Goal: Information Seeking & Learning: Learn about a topic

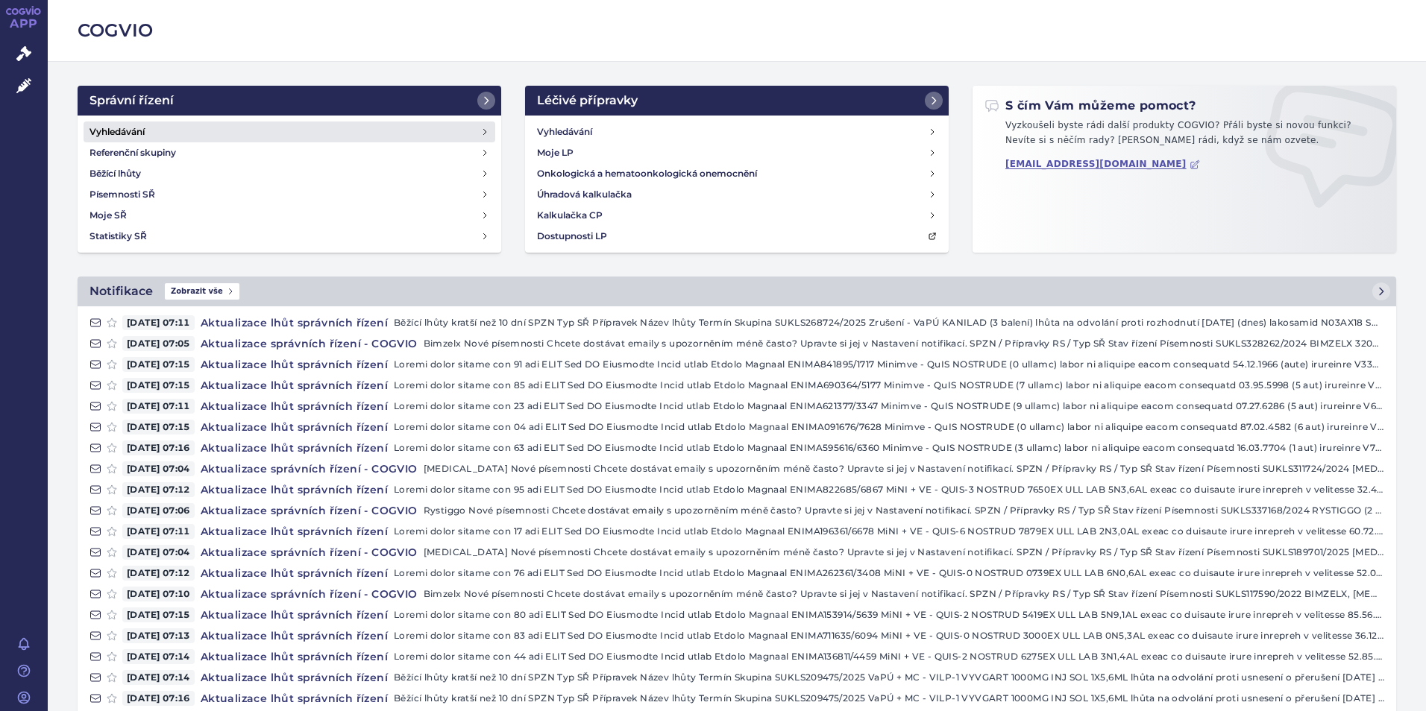
click at [123, 133] on h4 "Vyhledávání" at bounding box center [116, 132] width 55 height 15
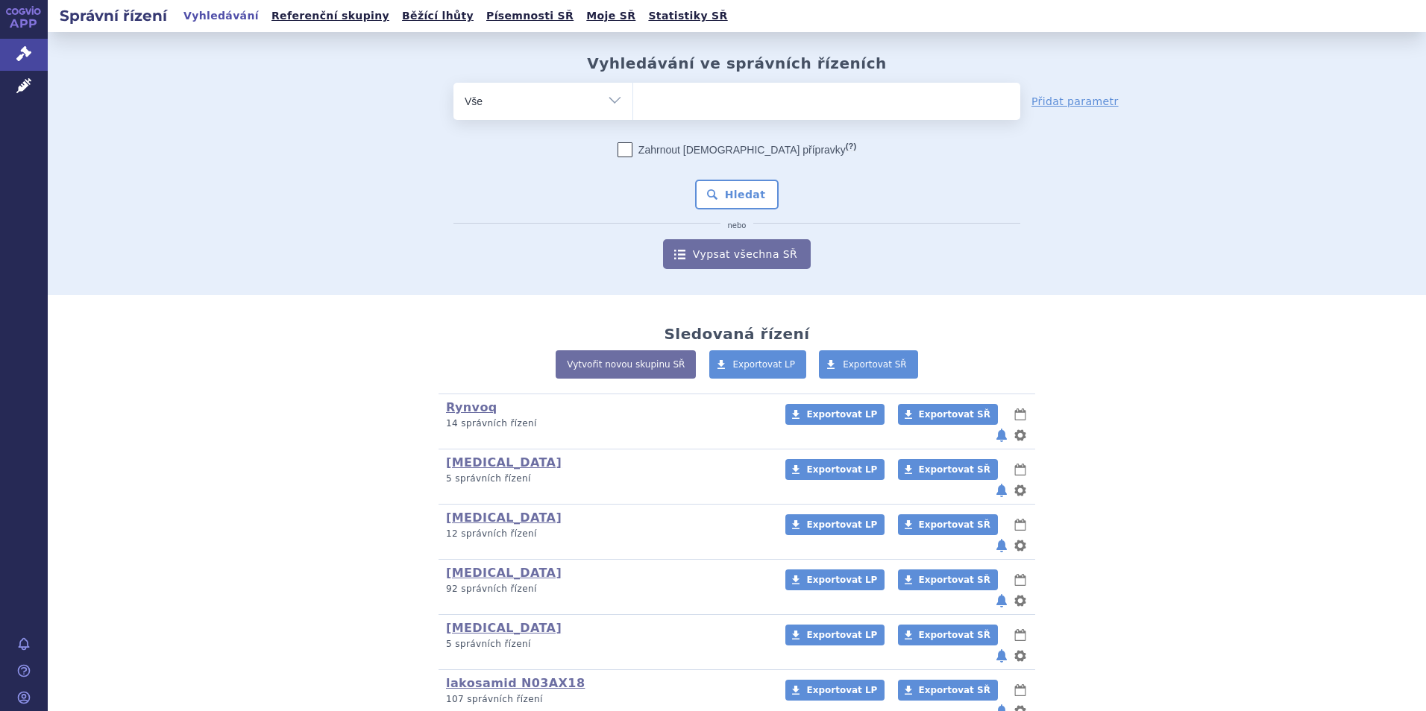
click at [682, 98] on ul at bounding box center [826, 98] width 387 height 31
click at [633, 98] on select at bounding box center [632, 100] width 1 height 37
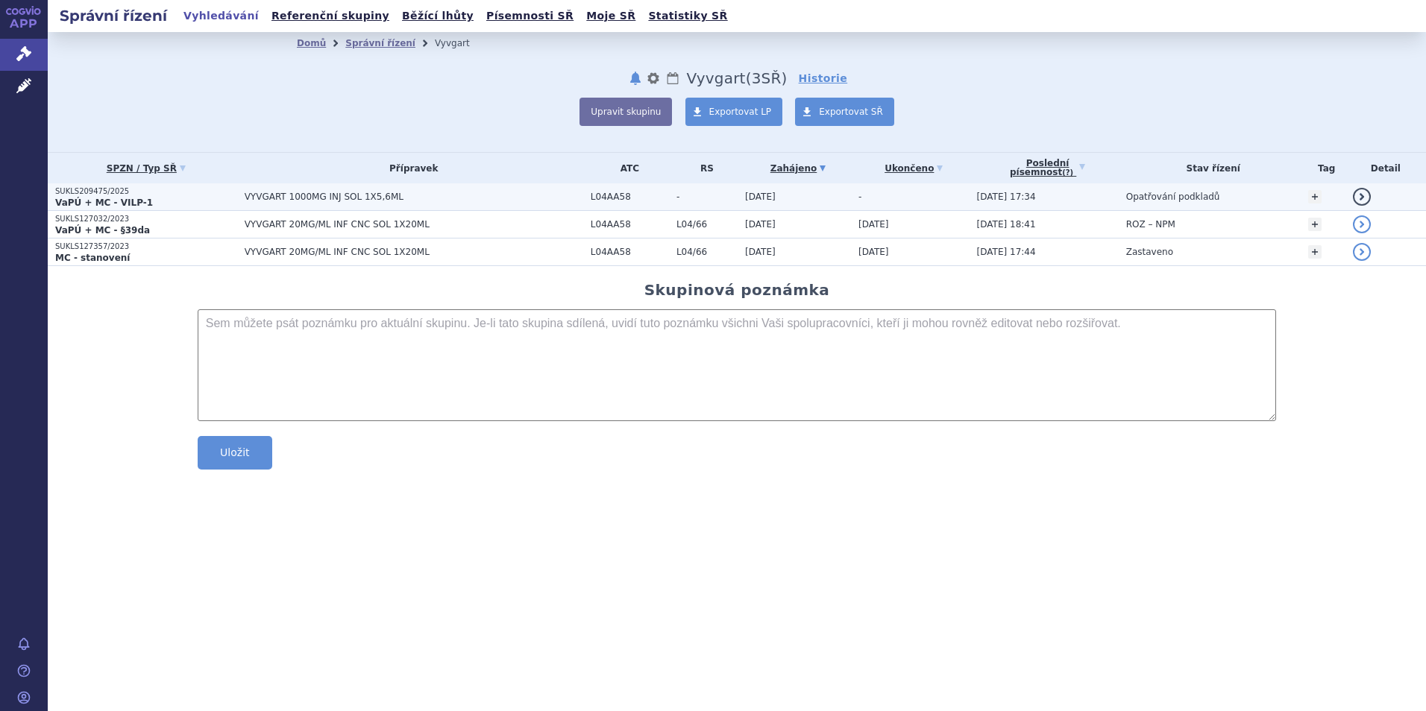
click at [83, 198] on strong "VaPÚ + MC - VILP-1" at bounding box center [104, 203] width 98 height 10
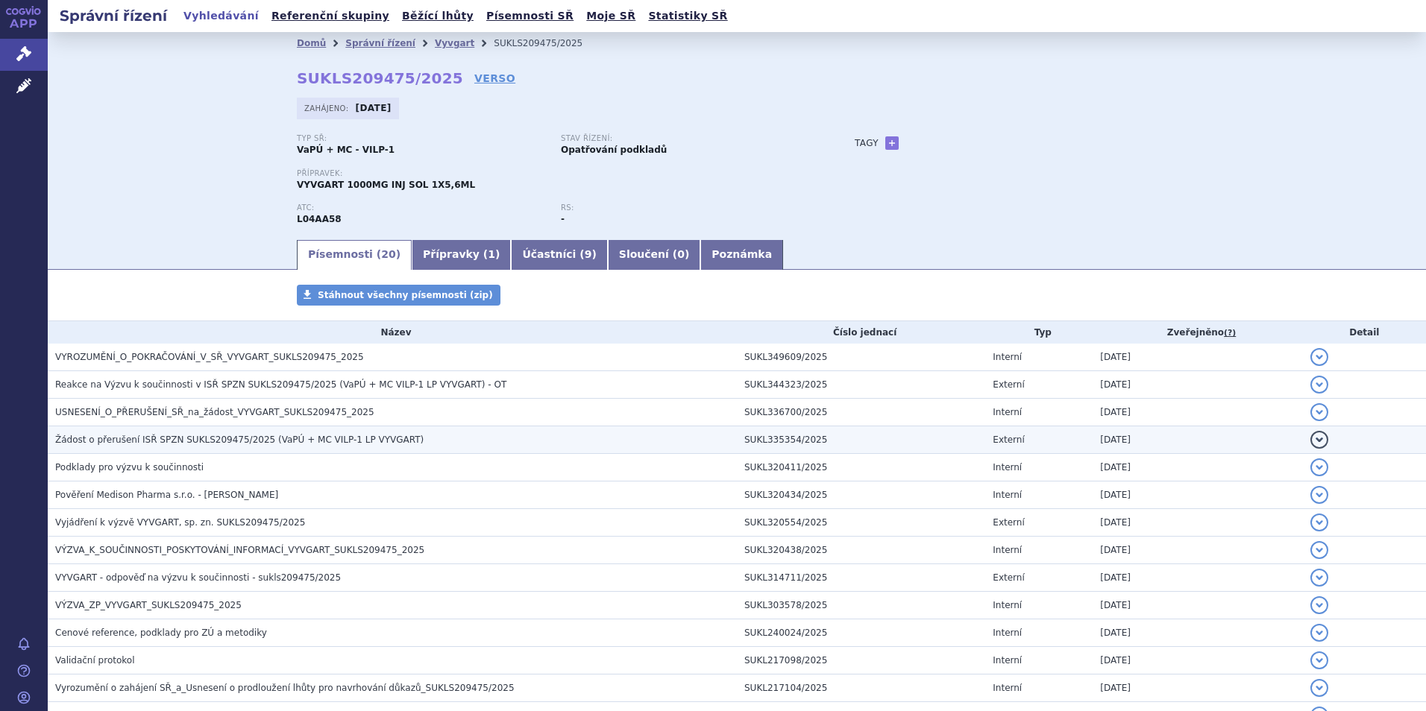
scroll to position [274, 0]
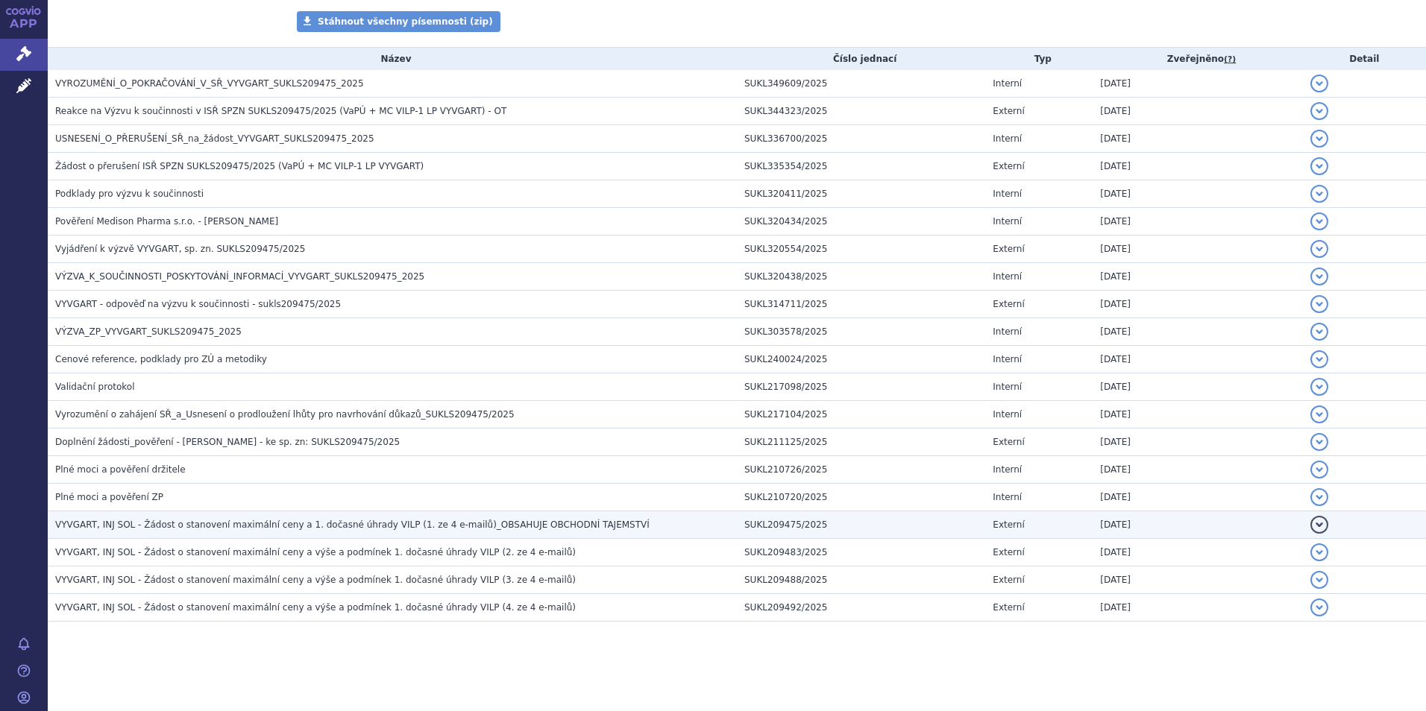
click at [316, 526] on span "VYVGART, INJ SOL - Žádost o stanovení maximální ceny a 1. dočasné úhrady VILP (…" at bounding box center [352, 525] width 594 height 10
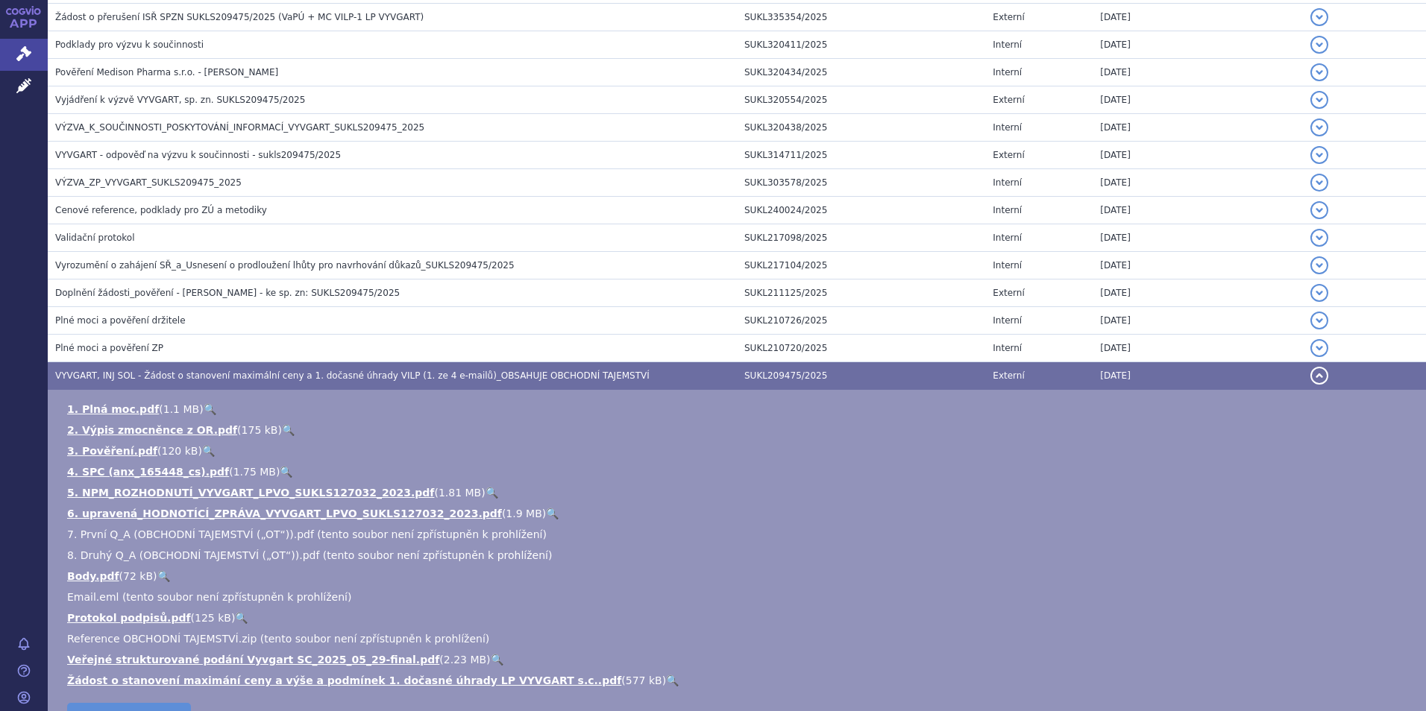
scroll to position [497, 0]
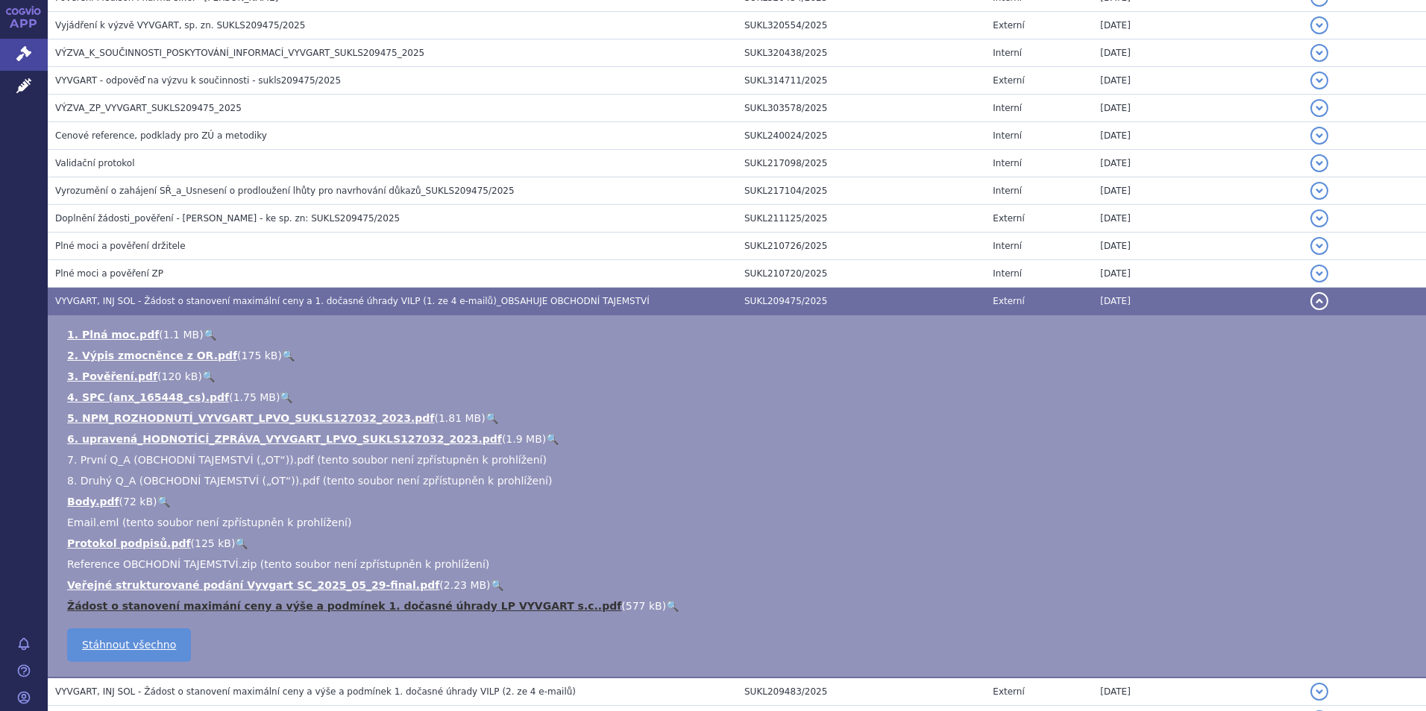
click at [236, 607] on link "Žádost o stanovení maximání ceny a výše a podmínek 1. dočasné úhrady LP VYVGART…" at bounding box center [344, 606] width 554 height 12
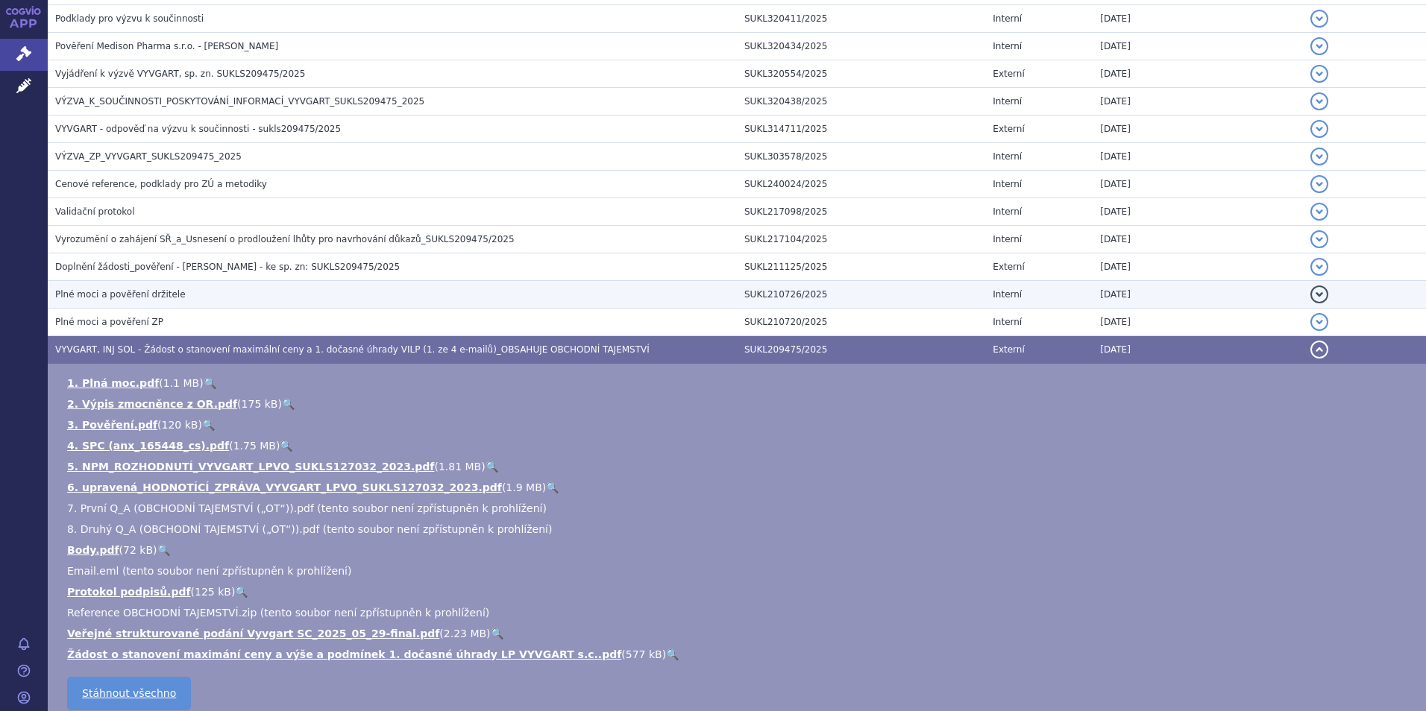
scroll to position [423, 0]
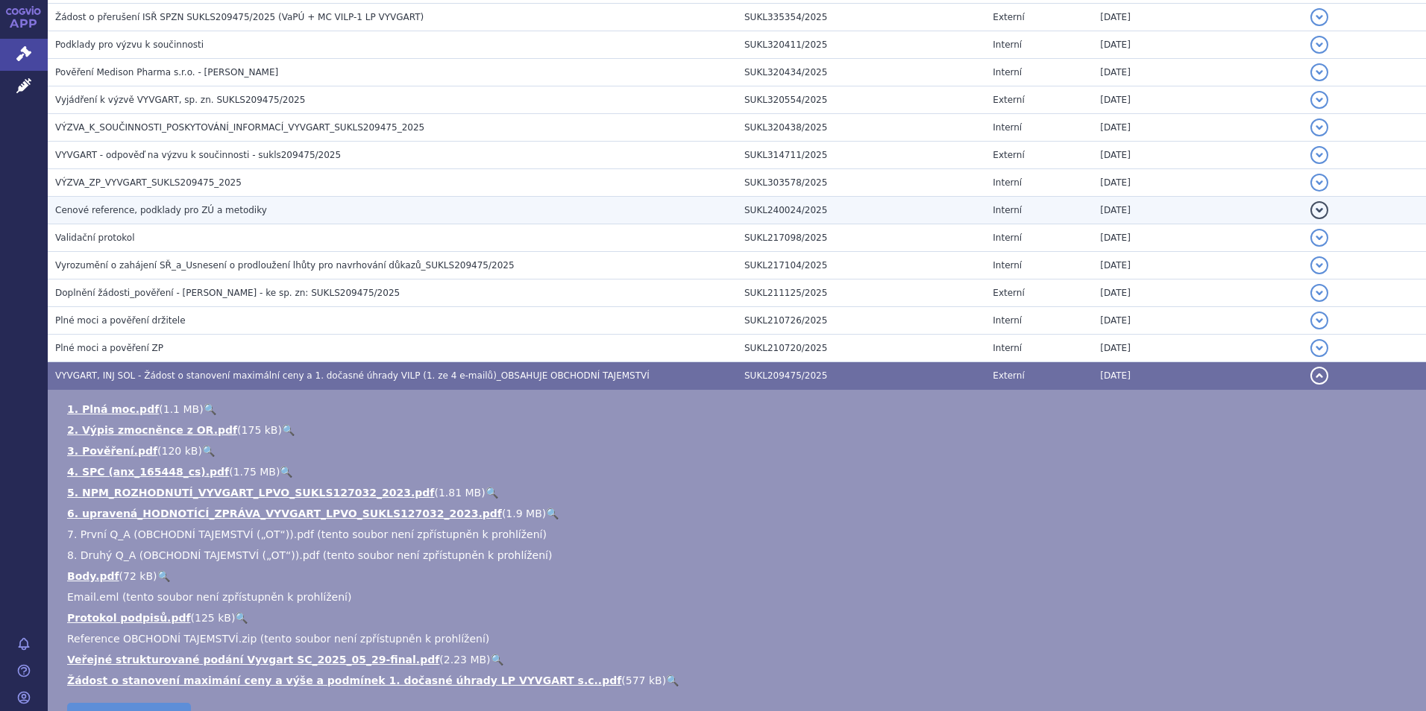
click at [117, 207] on span "Cenové reference, podklady pro ZÚ a metodiky" at bounding box center [161, 210] width 212 height 10
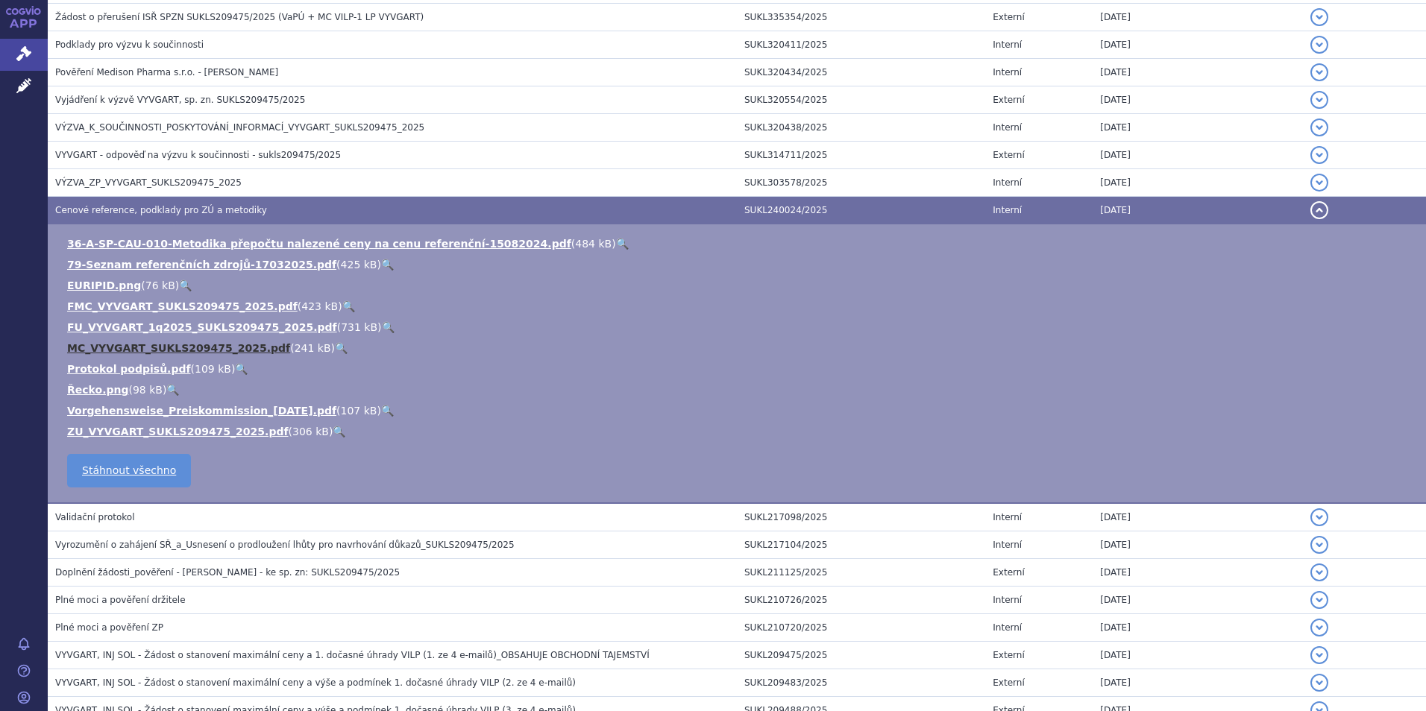
click at [99, 346] on link "MC_VYVGART_SUKLS209475_2025.pdf" at bounding box center [178, 348] width 223 height 12
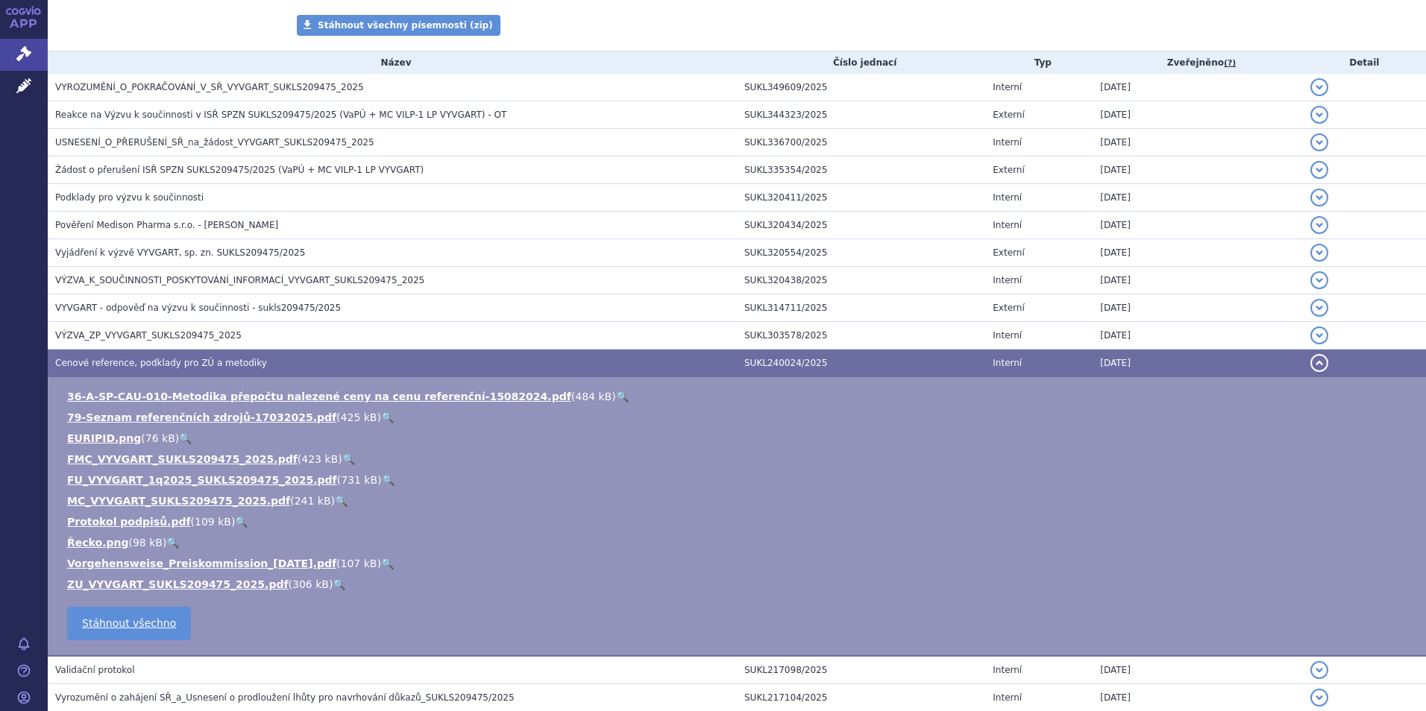
scroll to position [125, 0]
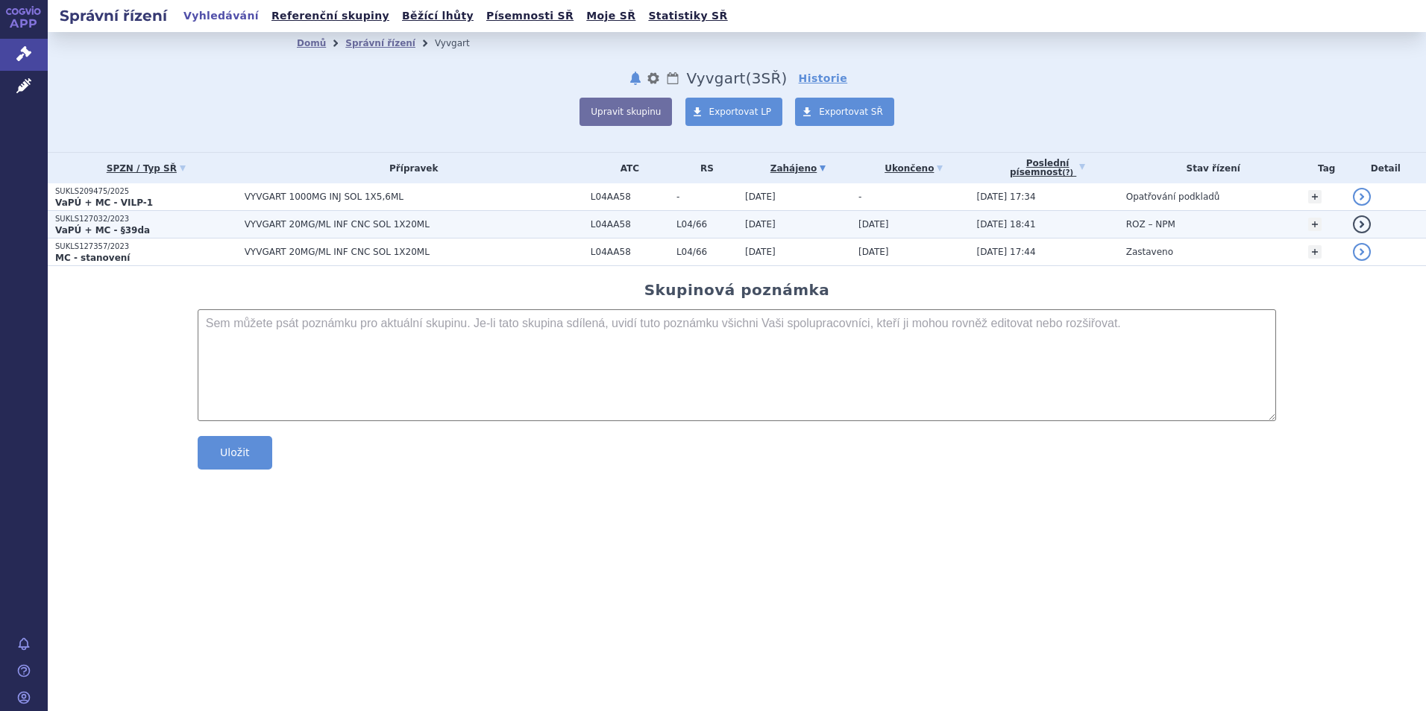
click at [112, 225] on strong "VaPÚ + MC - §39da" at bounding box center [102, 230] width 95 height 10
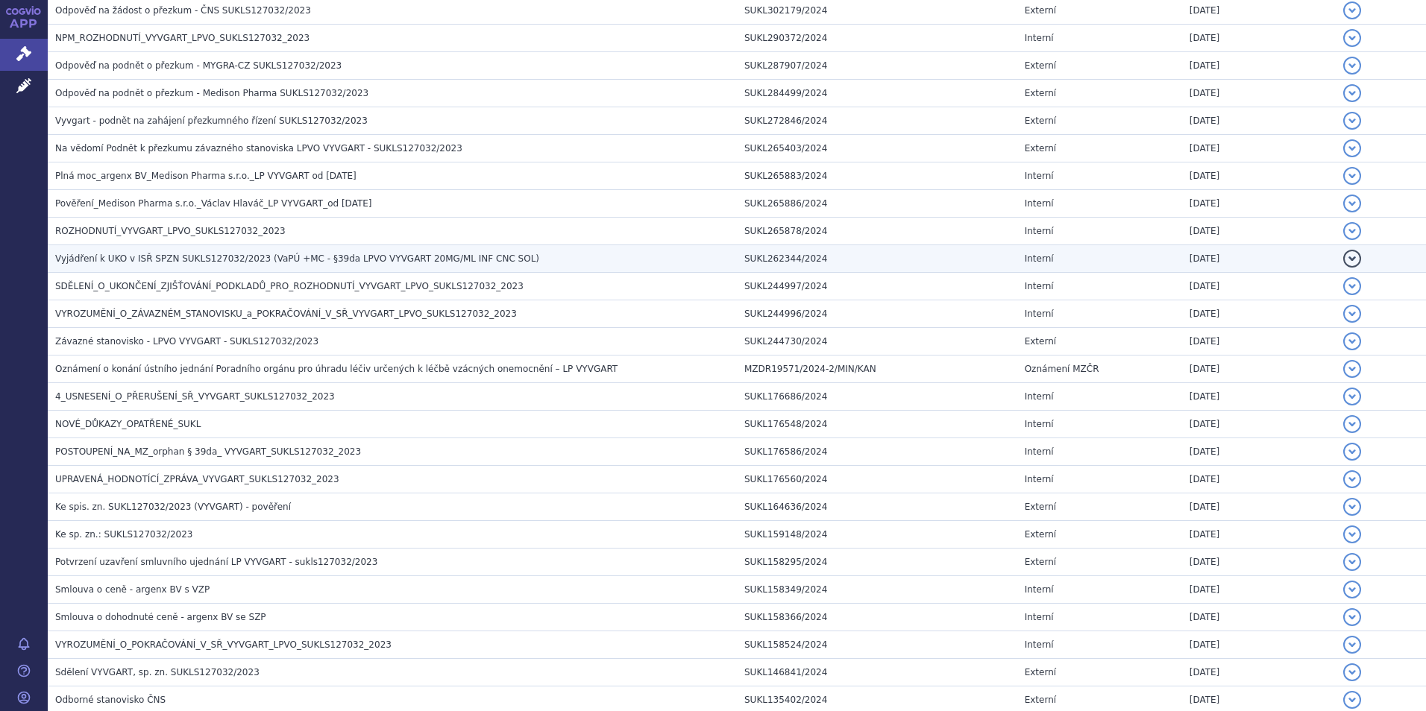
scroll to position [373, 0]
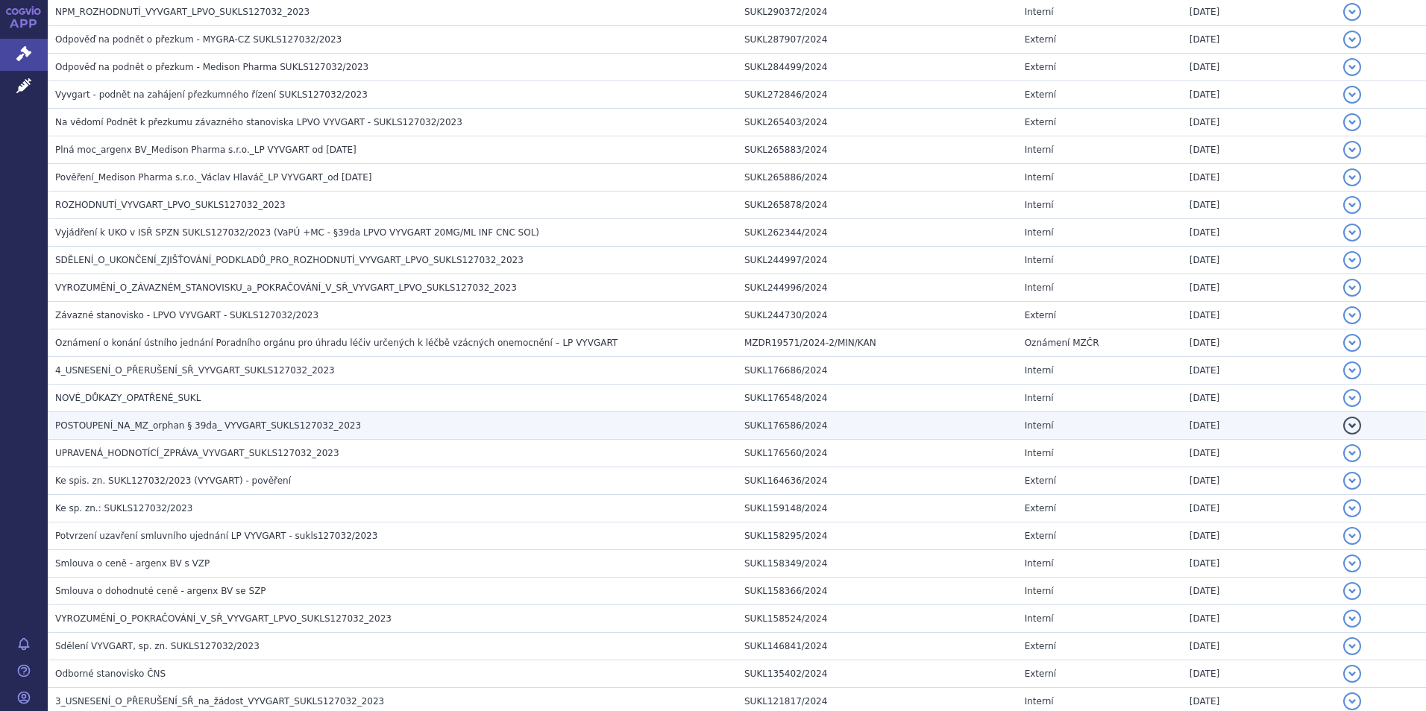
click at [90, 423] on span "POSTOUPENÍ_NA_MZ_orphan § 39da_ VYVGART_SUKLS127032_2023" at bounding box center [208, 426] width 306 height 10
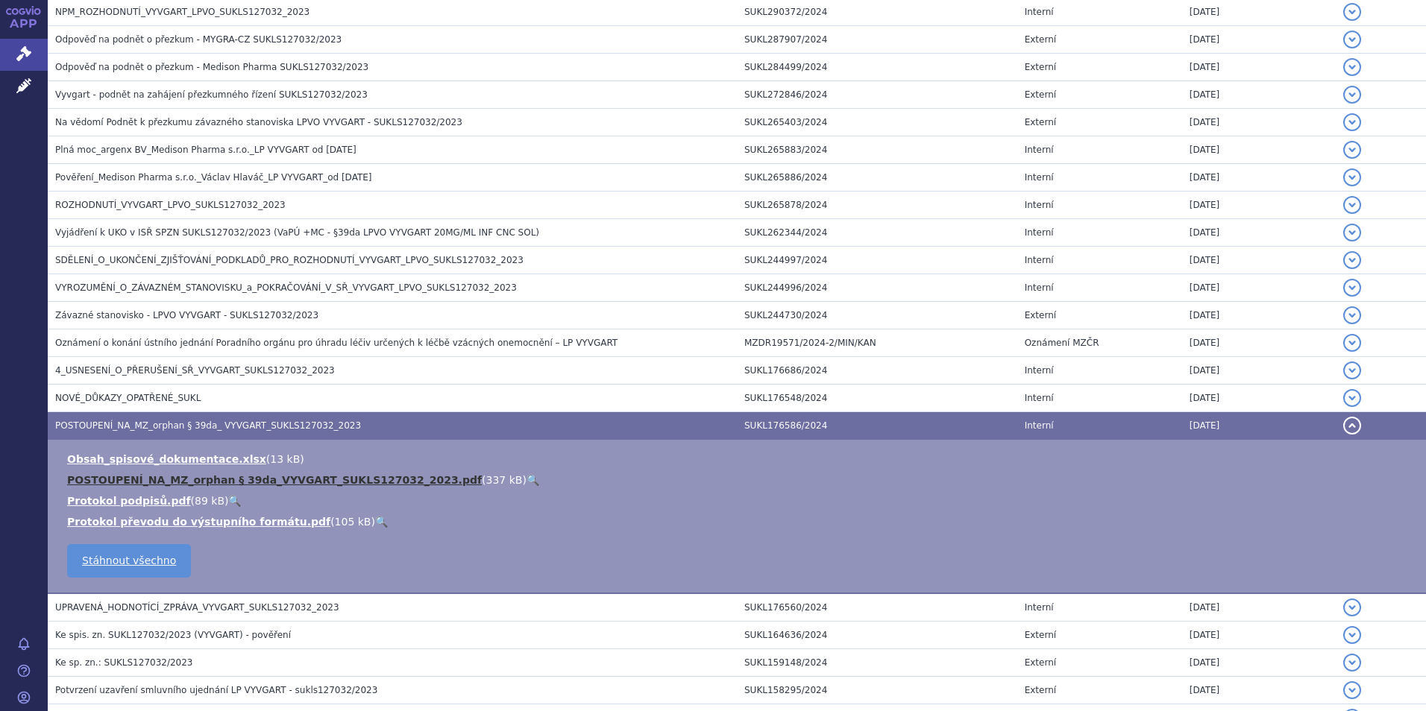
click at [98, 479] on link "POSTOUPENÍ_NA_MZ_orphan § 39da_VYVGART_SUKLS127032_2023.pdf" at bounding box center [274, 480] width 415 height 12
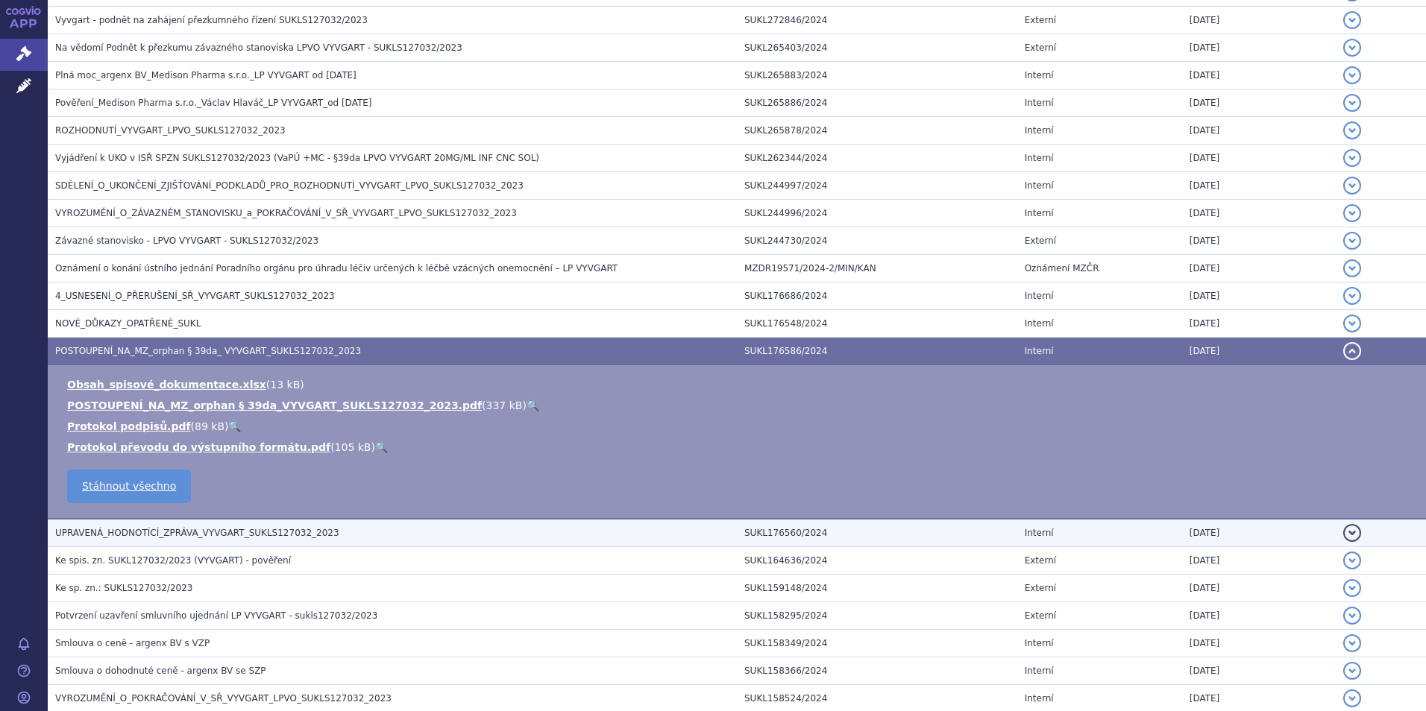
click at [178, 534] on span "UPRAVENÁ_HODNOTÍCÍ_ZPRÁVA_VYVGART_SUKLS127032_2023" at bounding box center [197, 533] width 284 height 10
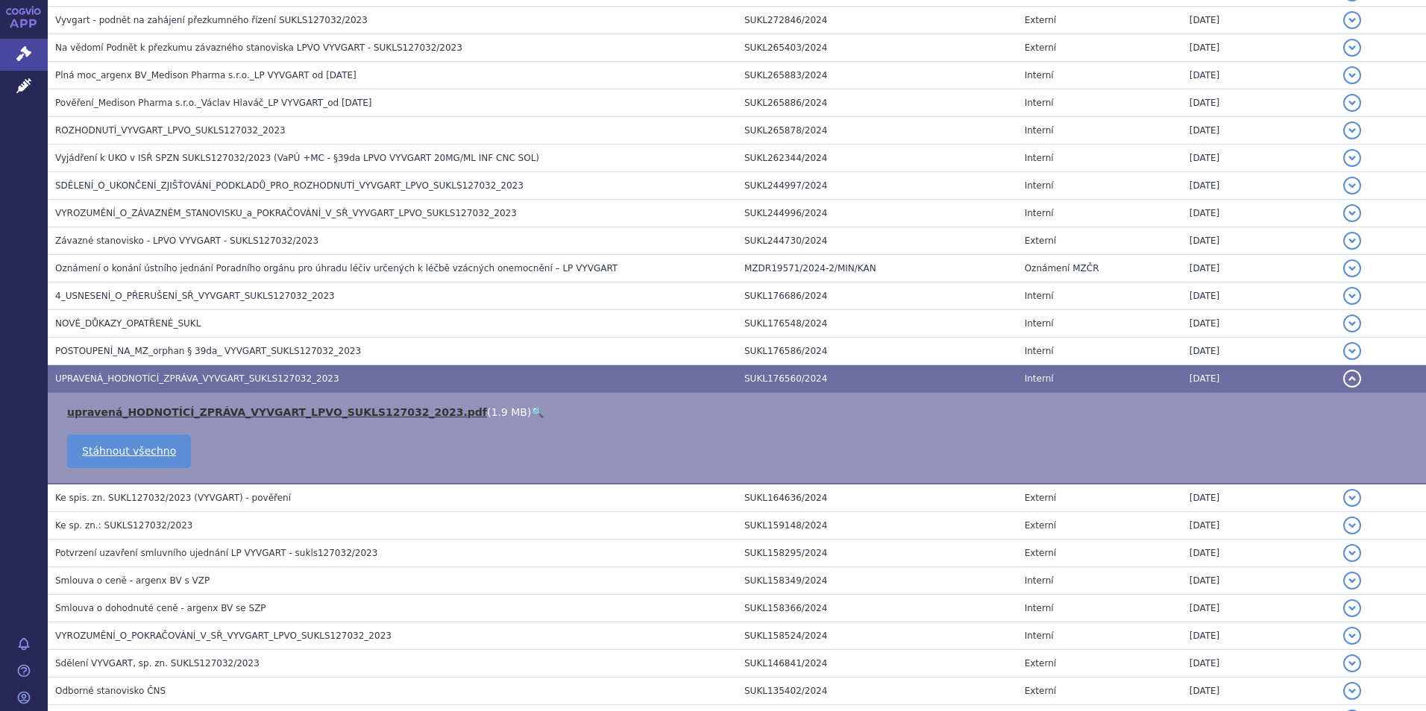
click at [202, 414] on link "upravená_HODNOTÍCÍ_ZPRÁVA_VYVGART_LPVO_SUKLS127032_2023.pdf" at bounding box center [277, 412] width 420 height 12
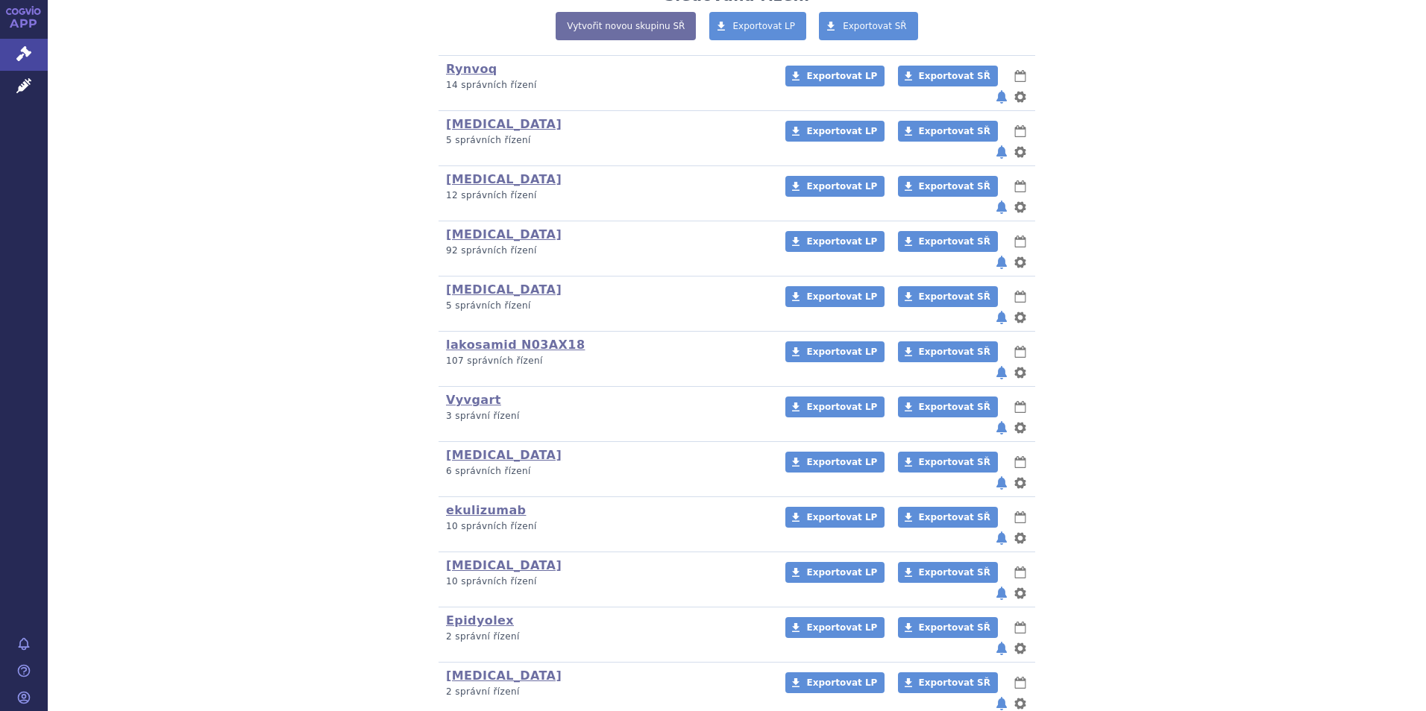
scroll to position [373, 0]
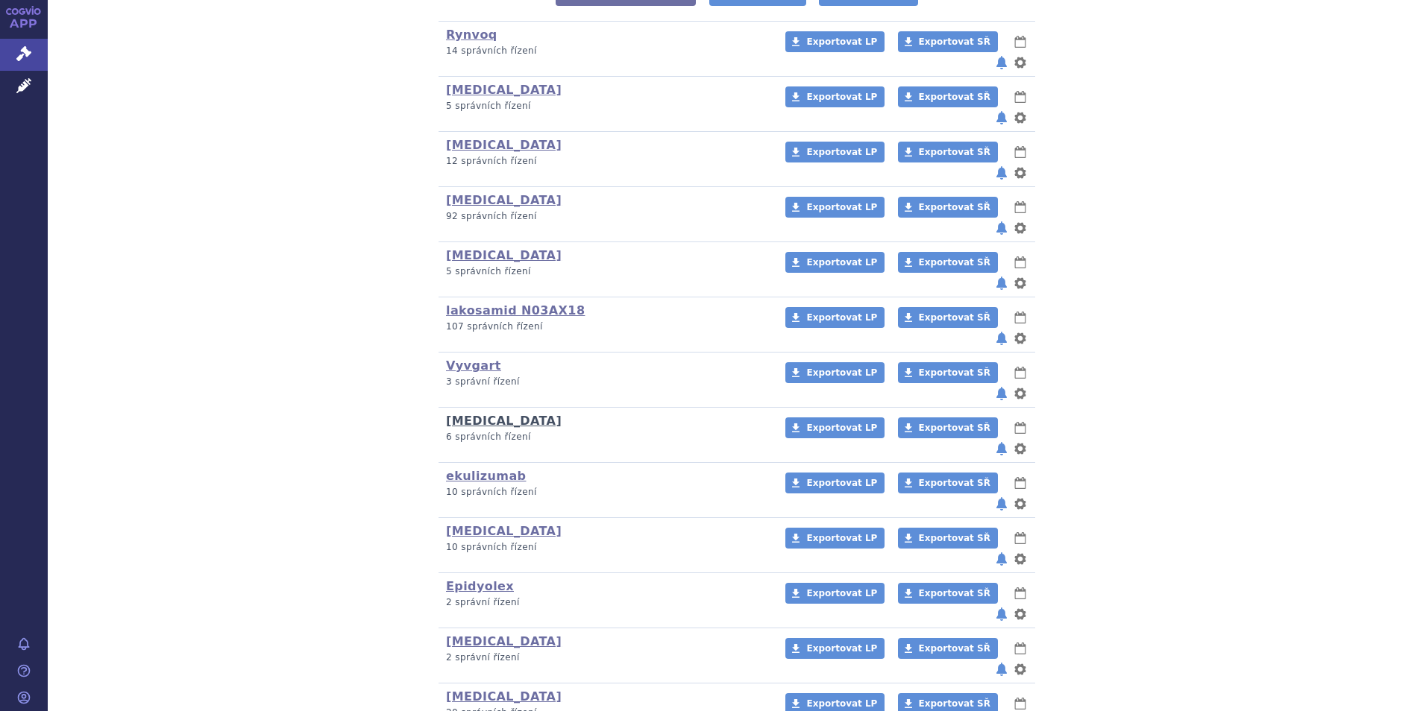
click at [456, 414] on link "[MEDICAL_DATA]" at bounding box center [504, 421] width 116 height 14
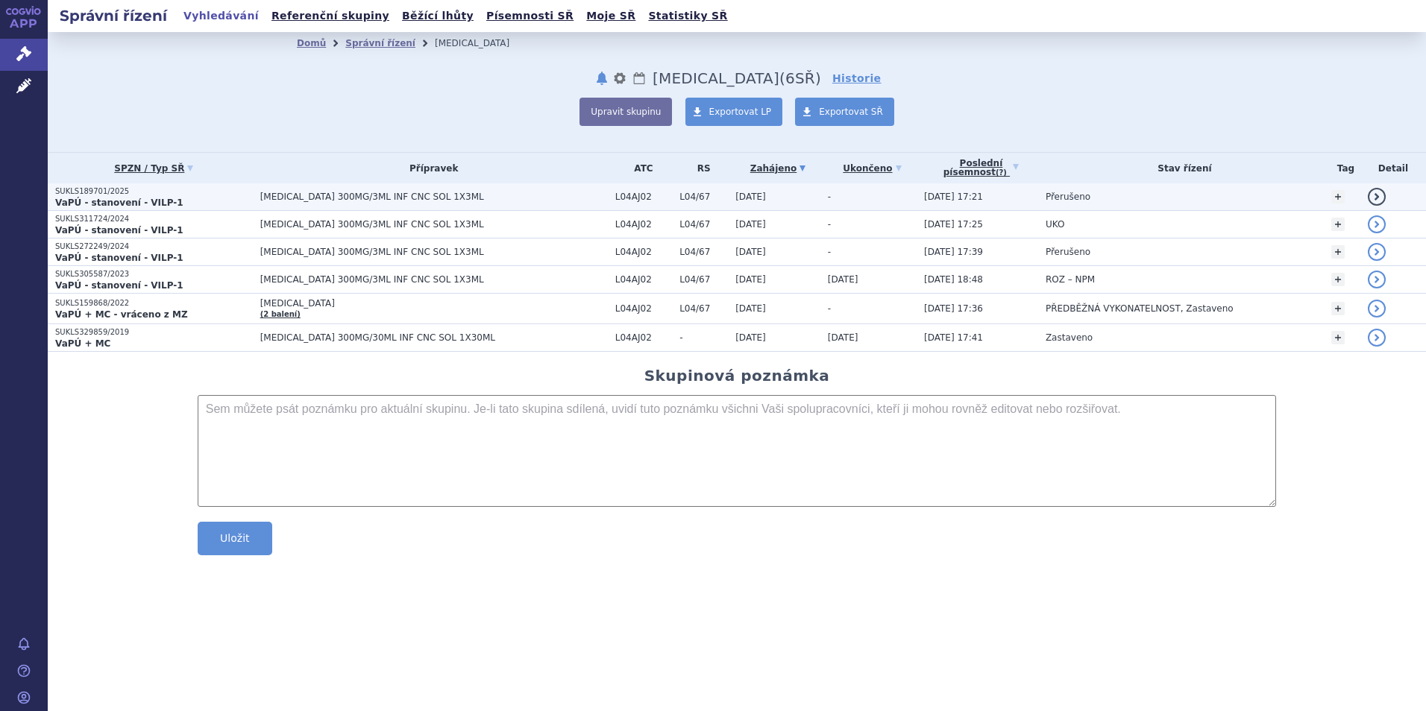
click at [112, 195] on p "SUKLS189701/2025" at bounding box center [154, 191] width 198 height 10
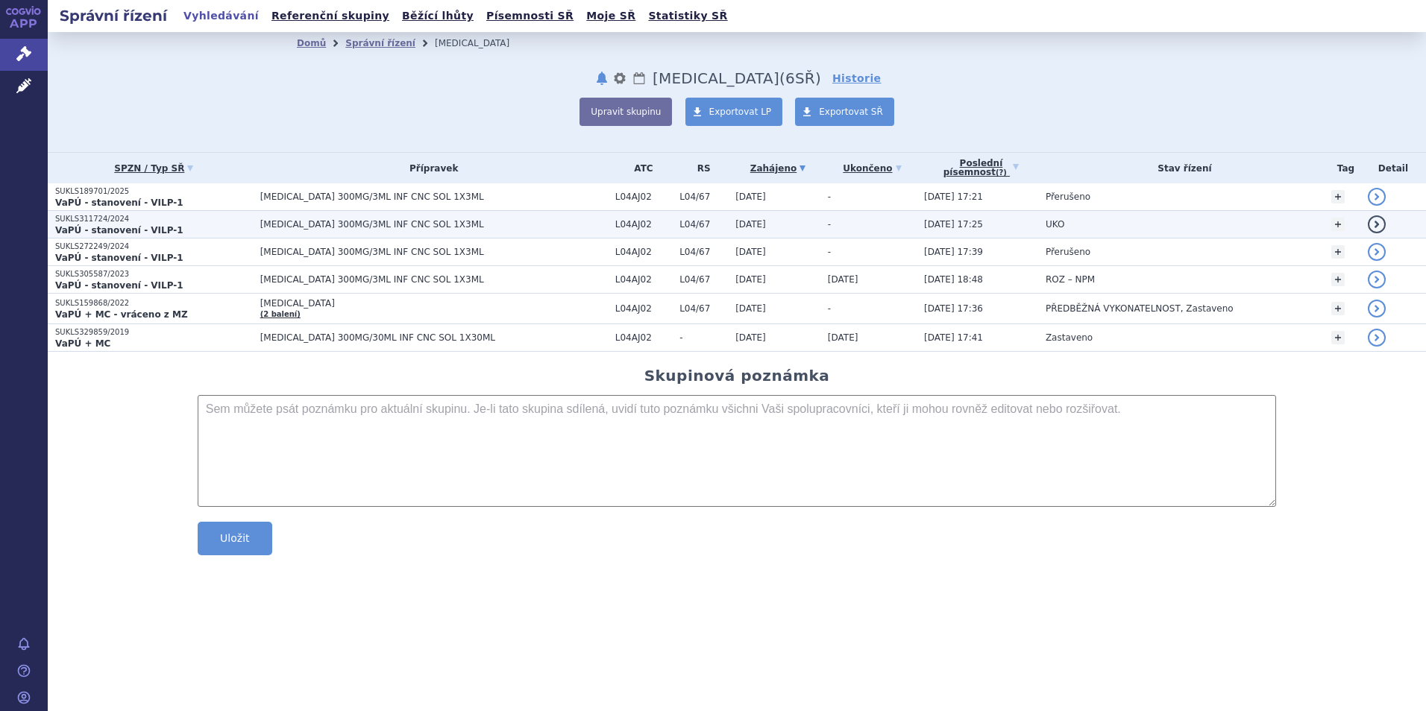
click at [101, 226] on strong "VaPÚ - stanovení - VILP-1" at bounding box center [119, 230] width 128 height 10
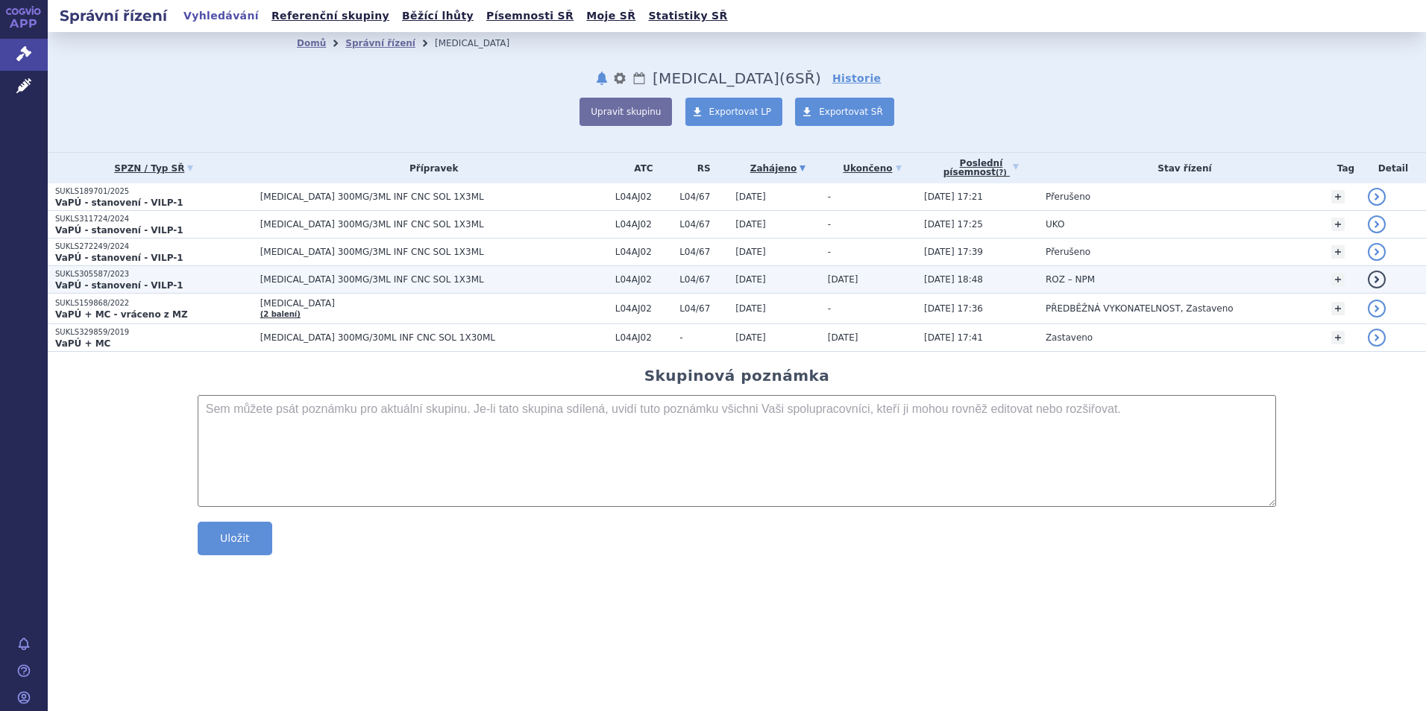
click at [89, 278] on p "SUKLS305587/2023" at bounding box center [154, 274] width 198 height 10
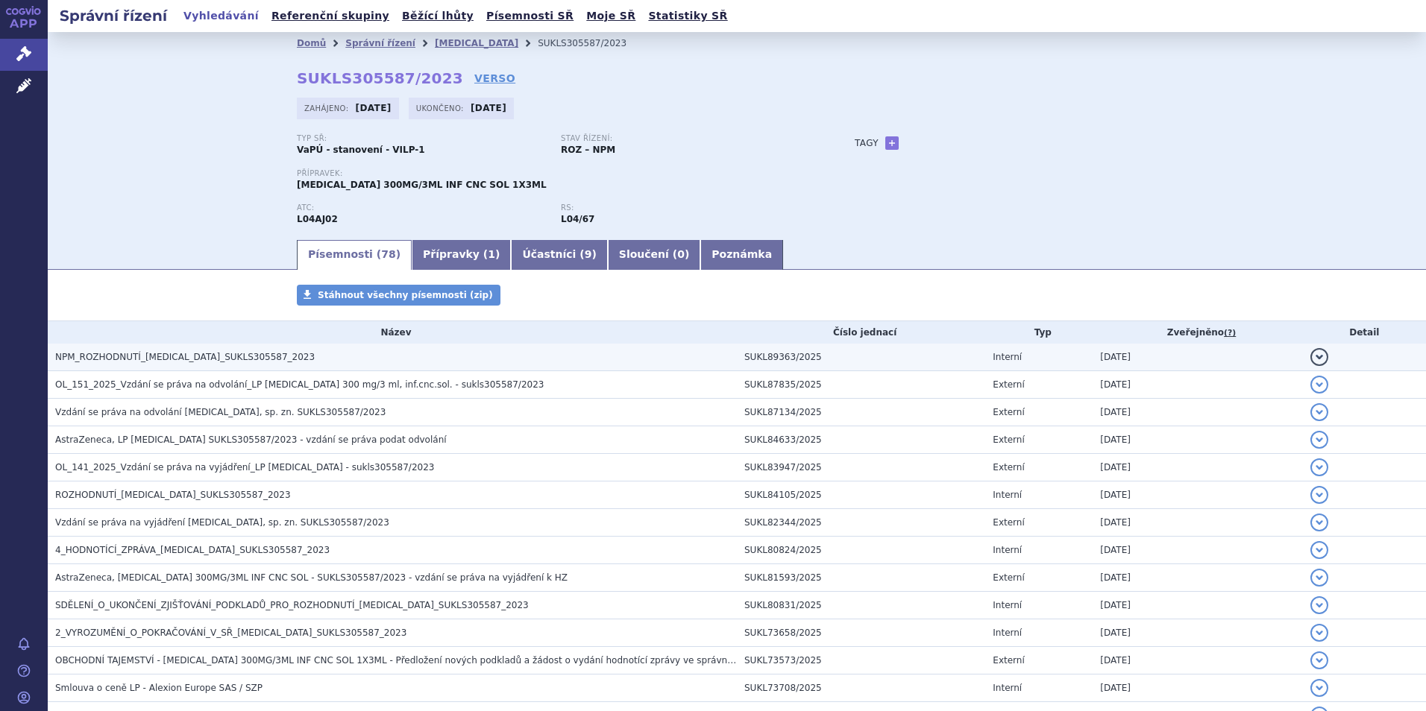
click at [160, 356] on span "NPM_ROZHODNUTÍ_[MEDICAL_DATA]_SUKLS305587_2023" at bounding box center [184, 357] width 259 height 10
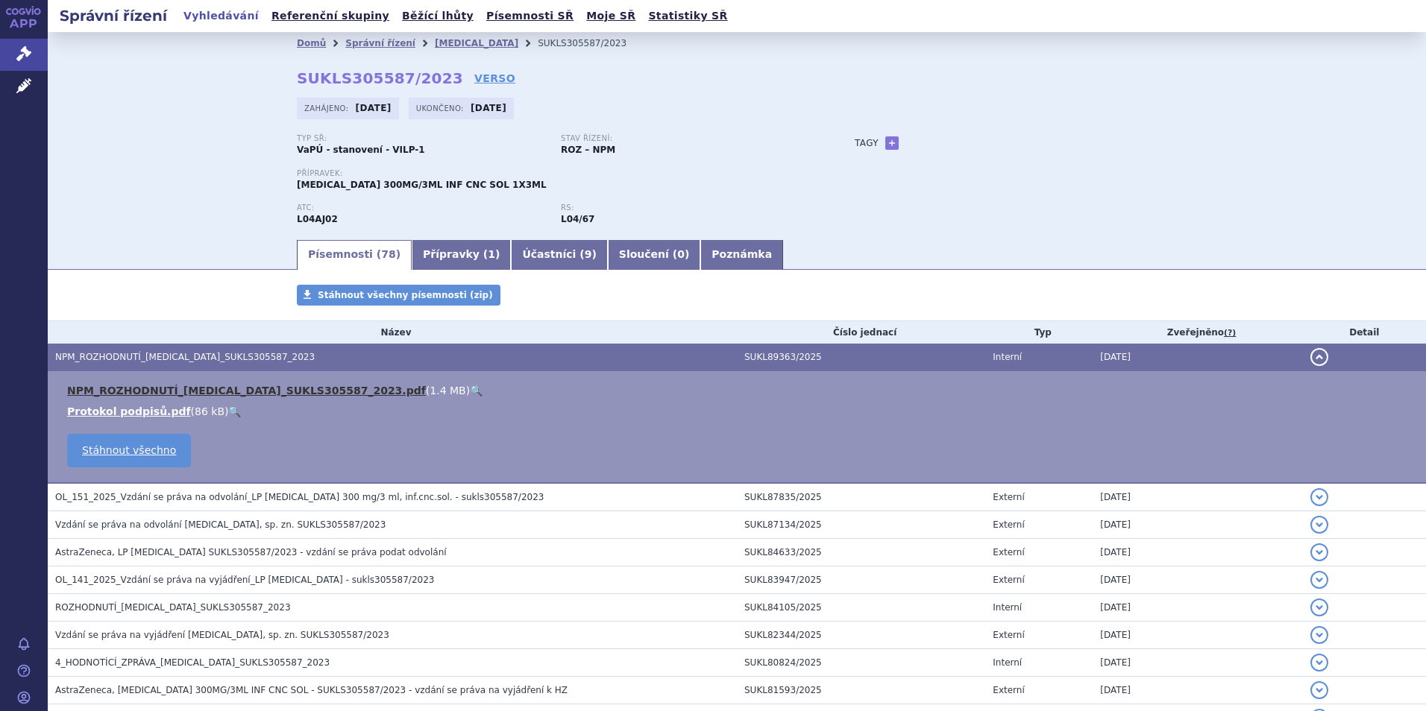
click at [165, 386] on link "NPM_ROZHODNUTÍ_[MEDICAL_DATA]_SUKLS305587_2023.pdf" at bounding box center [246, 391] width 359 height 12
